Goal: Check status

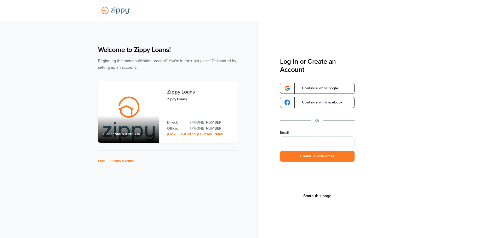
click at [288, 138] on input "Email" at bounding box center [317, 142] width 75 height 10
type input "**********"
click at [300, 161] on button "Continue with email" at bounding box center [317, 156] width 75 height 11
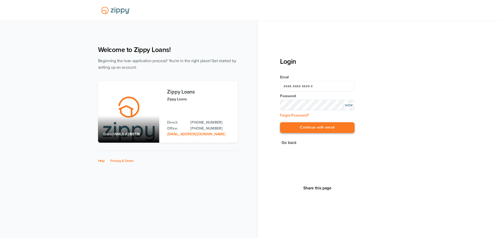
click at [295, 125] on button "Continue with email" at bounding box center [317, 127] width 75 height 11
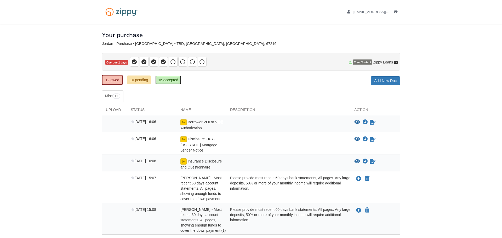
click at [172, 81] on link "16 accepted" at bounding box center [168, 80] width 26 height 9
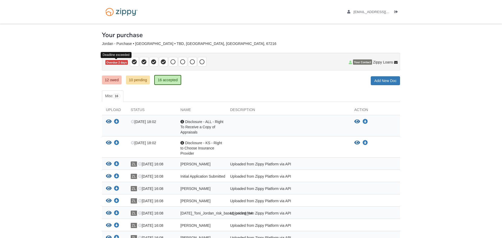
click at [111, 62] on span "Overdue 2 days" at bounding box center [116, 62] width 22 height 5
click at [137, 81] on link "10 pending" at bounding box center [138, 80] width 24 height 9
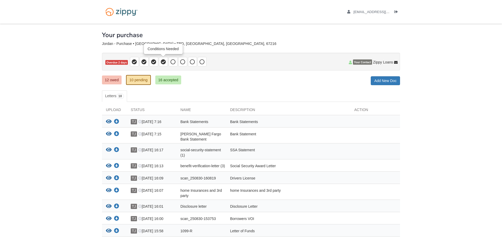
click at [162, 61] on icon at bounding box center [163, 61] width 5 height 5
click at [163, 64] on icon at bounding box center [163, 61] width 5 height 5
click at [115, 80] on link "12 owed" at bounding box center [112, 80] width 20 height 9
